Goal: Communication & Community: Ask a question

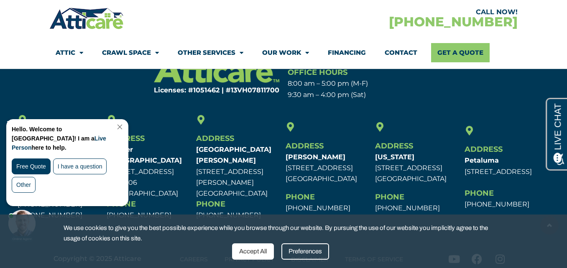
scroll to position [4089, 0]
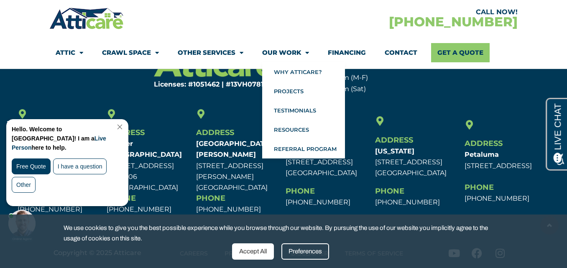
click at [281, 51] on link "Our Work" at bounding box center [285, 52] width 47 height 19
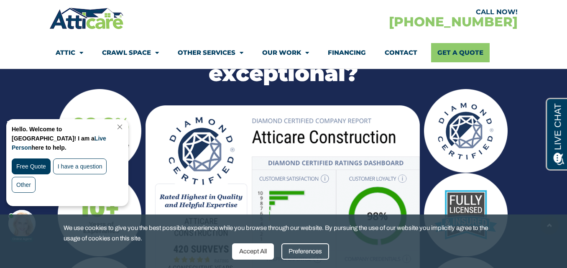
scroll to position [893, 0]
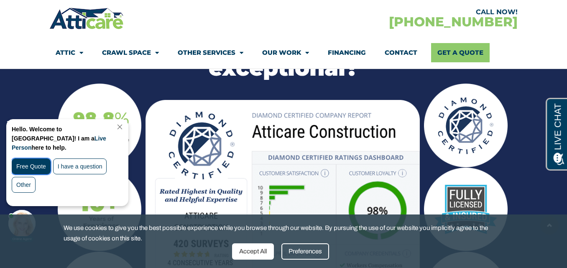
click at [35, 158] on div "Free Quote" at bounding box center [31, 166] width 39 height 16
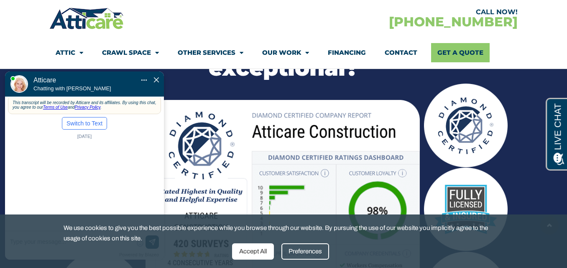
scroll to position [0, 0]
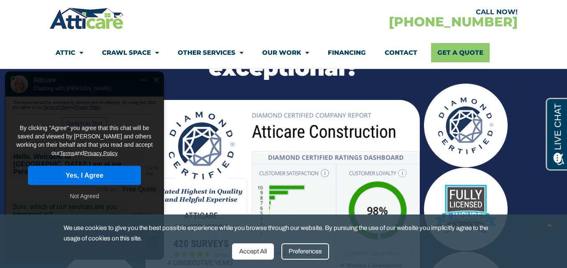
click at [51, 169] on button "Yes, I Agree" at bounding box center [84, 175] width 113 height 19
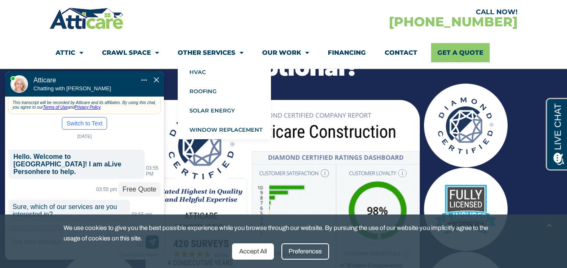
click at [212, 30] on div at bounding box center [166, 18] width 234 height 24
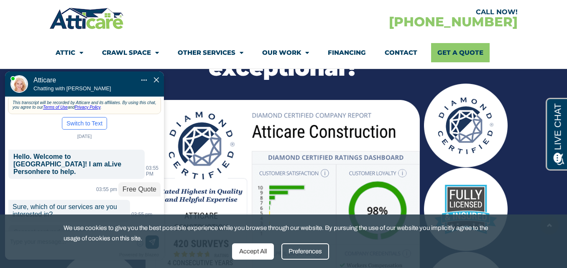
click at [169, 36] on div "CALL NOW! 1-866-695-2940 Attic Attic Cleaning Rodent Proofing Air Sealing Insul…" at bounding box center [283, 37] width 468 height 62
click at [307, 252] on div "Preferences" at bounding box center [305, 251] width 48 height 16
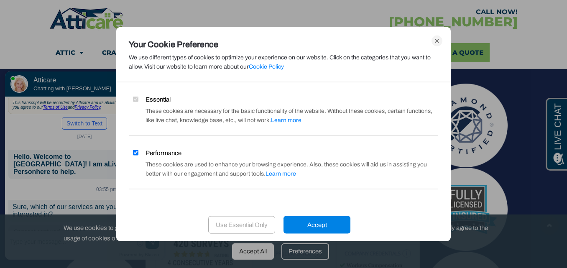
click at [306, 225] on div "Accept" at bounding box center [317, 225] width 67 height 18
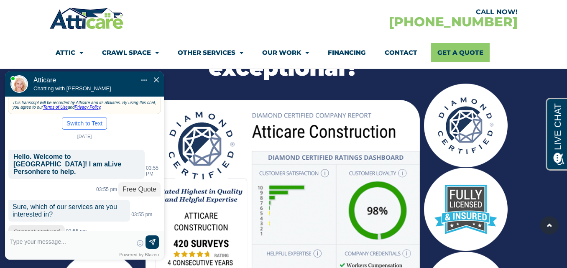
click at [69, 244] on textarea at bounding box center [71, 245] width 123 height 20
type input "Attic cleaning"
click at [155, 245] on img at bounding box center [152, 243] width 8 height 8
click at [174, 41] on body "Convert this chat to text Invalid phone number You have already been contacted …" at bounding box center [88, 151] width 176 height 226
click at [197, 34] on div "CALL NOW! 1-866-695-2940 Attic Attic Cleaning Rodent Proofing Air Sealing Insul…" at bounding box center [283, 37] width 468 height 62
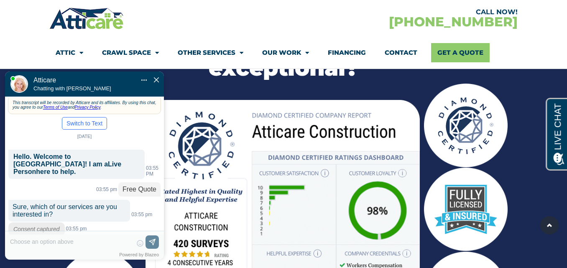
scroll to position [24, 0]
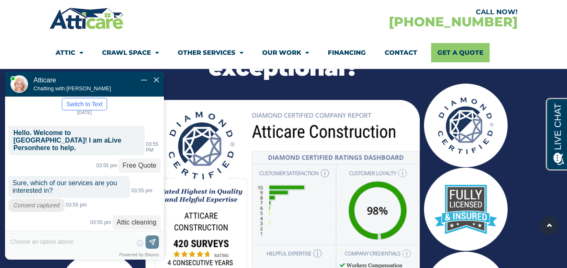
click at [110, 258] on div "New" at bounding box center [116, 265] width 23 height 14
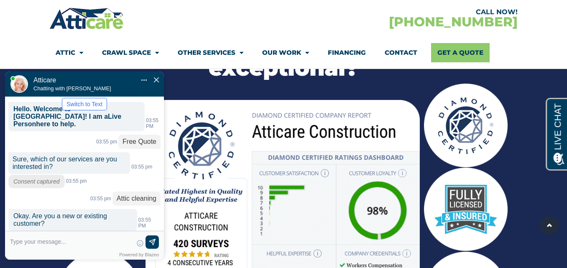
scroll to position [65, 0]
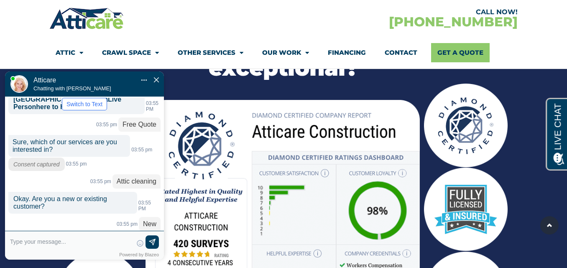
click at [96, 236] on textarea at bounding box center [71, 245] width 123 height 20
type input "Shannon Chance"
click at [154, 239] on img at bounding box center [152, 243] width 8 height 8
click at [176, 27] on div at bounding box center [166, 18] width 234 height 24
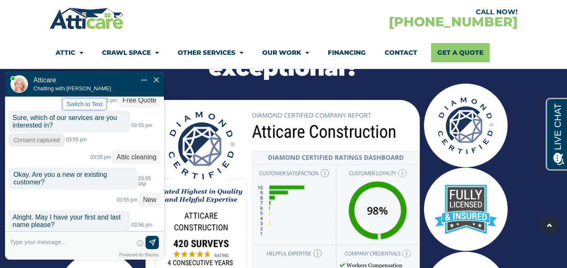
scroll to position [106, 0]
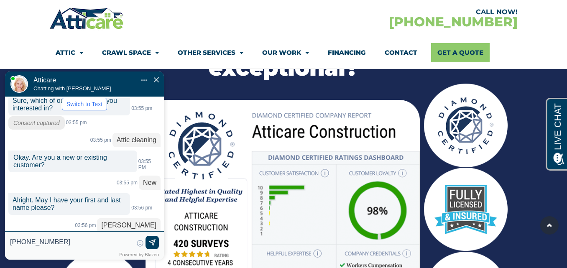
type input "650-810-5393"
click at [153, 240] on img at bounding box center [152, 243] width 8 height 8
click at [95, 239] on input "text" at bounding box center [71, 242] width 123 height 13
type input "shannonchance@yahoo.com"
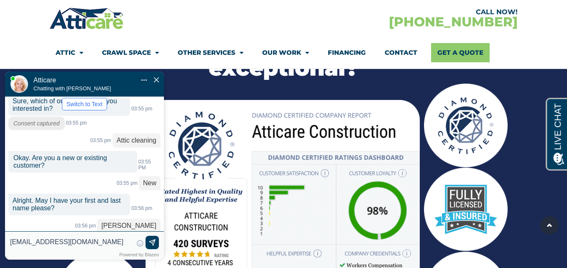
click at [155, 243] on img at bounding box center [152, 243] width 8 height 8
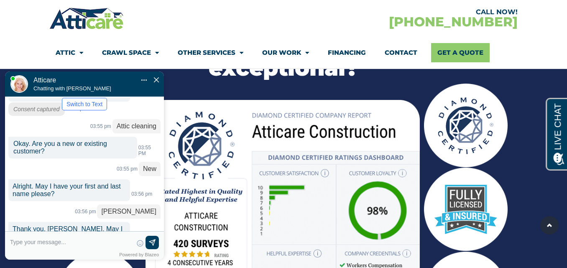
click at [146, 77] on div "Mute Transfer chat to Text Pop Out" at bounding box center [151, 81] width 20 height 8
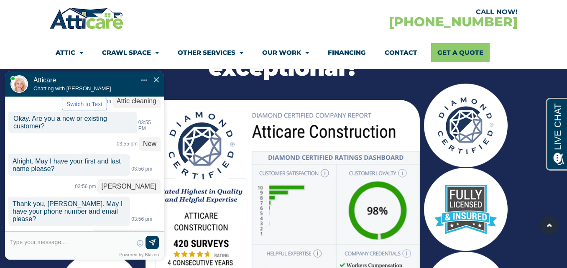
scroll to position [162, 0]
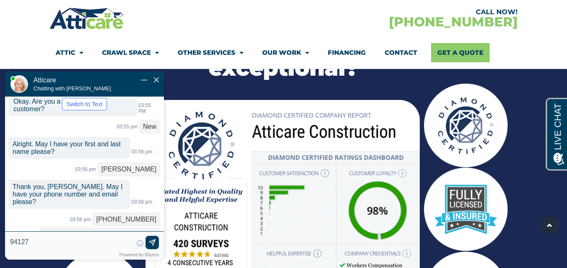
type input "94127"
click at [152, 243] on img at bounding box center [152, 243] width 8 height 8
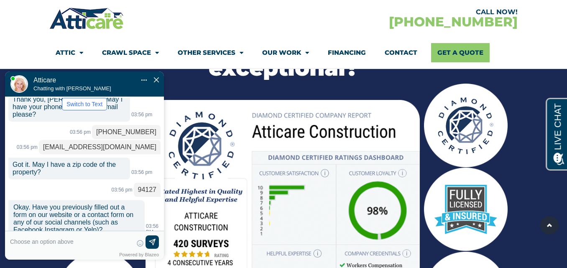
scroll to position [267, 0]
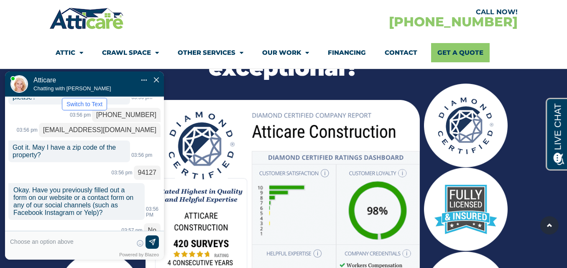
click at [126, 262] on label "Yes" at bounding box center [131, 265] width 10 height 7
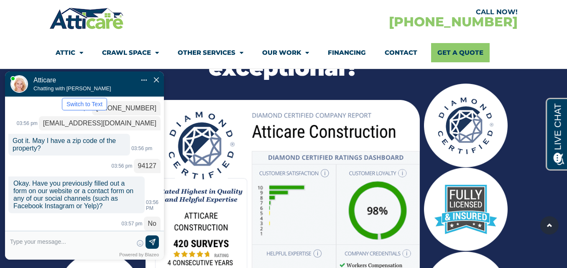
scroll to position [291, 0]
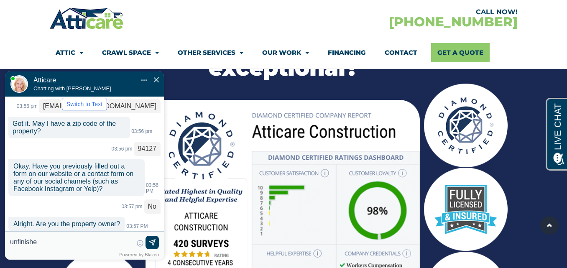
type input "unfinished"
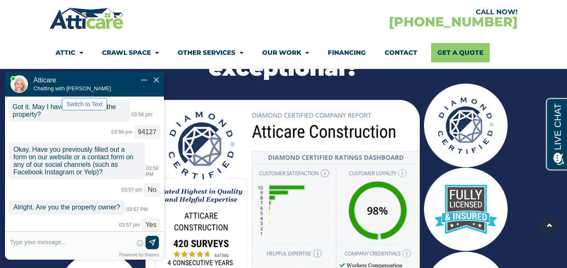
scroll to position [315, 0]
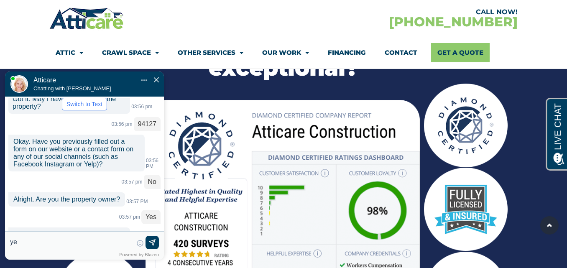
type input "yes"
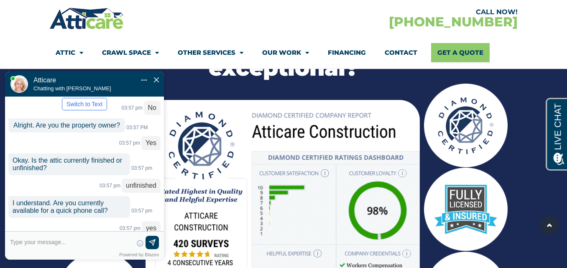
scroll to position [405, 0]
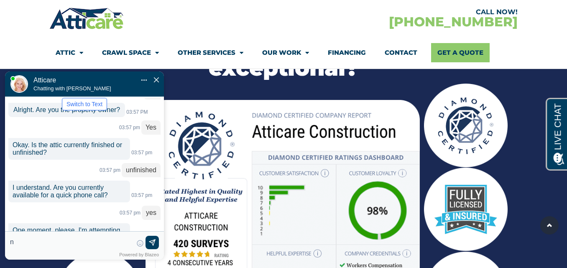
type input "no"
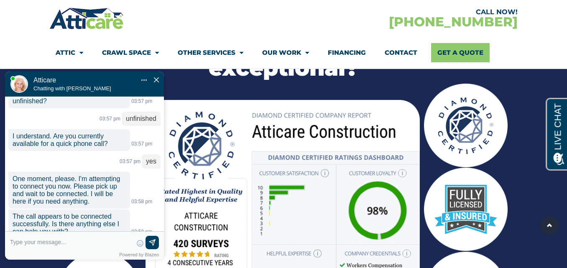
scroll to position [448, 0]
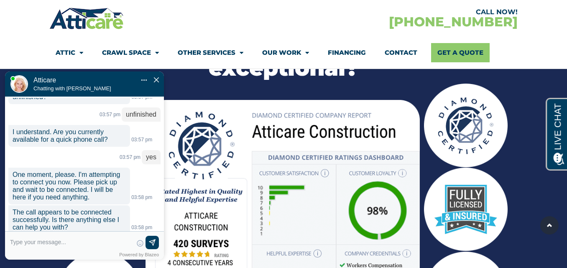
click at [157, 77] on img "Close Chat" at bounding box center [156, 79] width 5 height 5
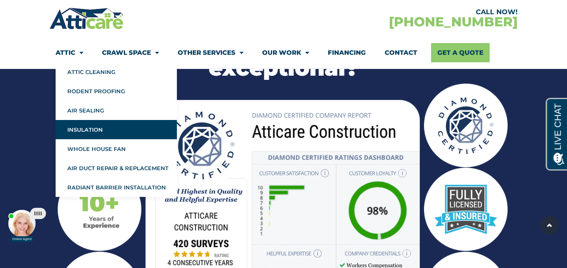
click at [87, 128] on link "Insulation" at bounding box center [116, 129] width 121 height 19
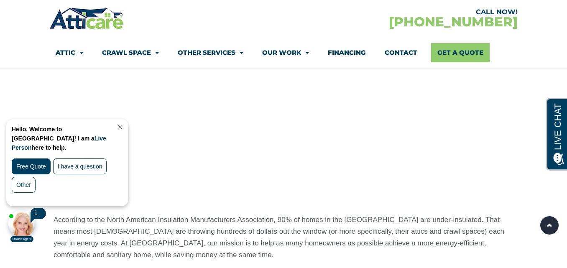
scroll to position [610, 0]
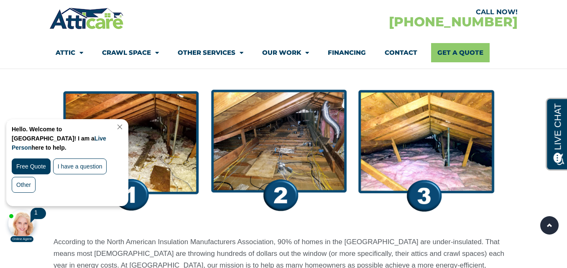
click at [125, 128] on link "Close Chat" at bounding box center [118, 127] width 11 height 6
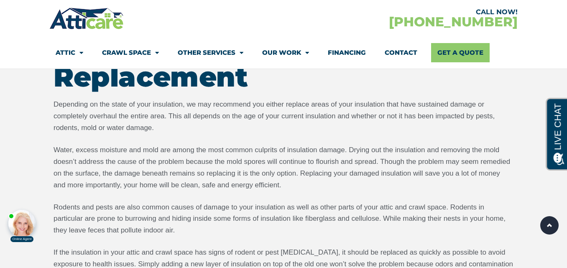
scroll to position [1270, 0]
